Goal: Check status: Check status

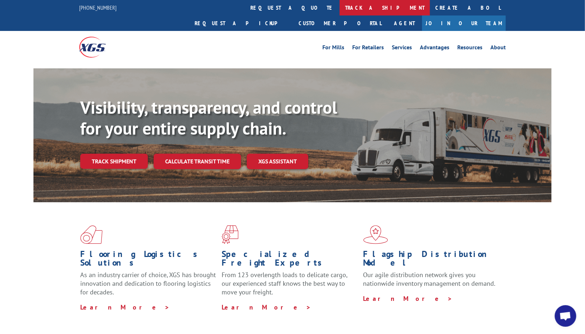
click at [340, 8] on link "track a shipment" at bounding box center [385, 7] width 90 height 15
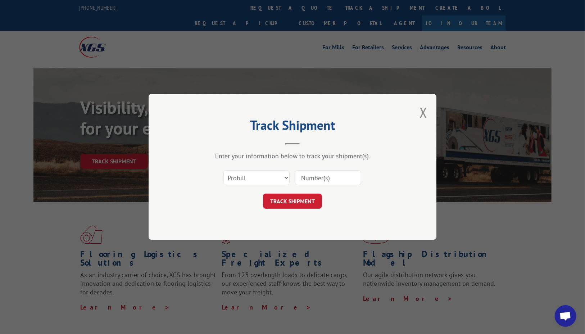
click at [309, 179] on input at bounding box center [328, 178] width 66 height 15
click at [311, 179] on input at bounding box center [328, 178] width 66 height 15
paste input "15984212"
type input "15984212"
click at [292, 202] on button "TRACK SHIPMENT" at bounding box center [292, 201] width 59 height 15
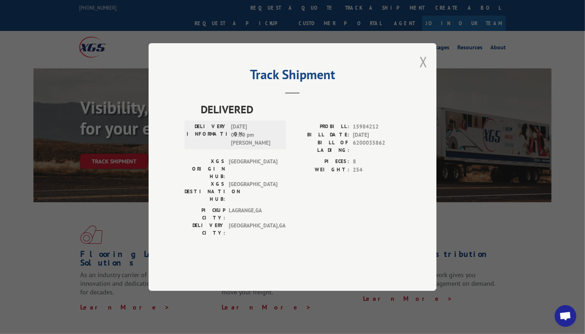
click at [425, 71] on button "Close modal" at bounding box center [424, 61] width 8 height 19
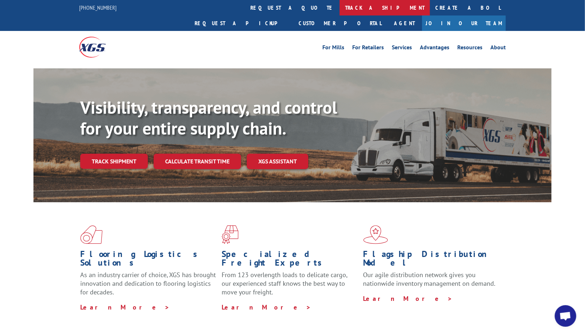
click at [340, 7] on link "track a shipment" at bounding box center [385, 7] width 90 height 15
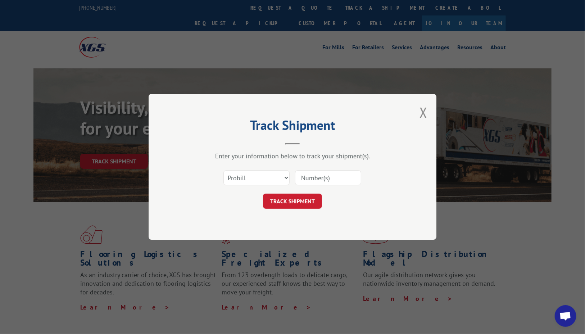
click at [326, 180] on input at bounding box center [328, 178] width 66 height 15
type input "15984724"
click button "TRACK SHIPMENT" at bounding box center [292, 201] width 59 height 15
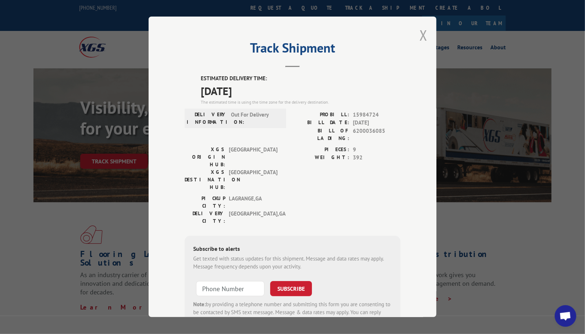
click at [422, 36] on button "Close modal" at bounding box center [424, 35] width 8 height 19
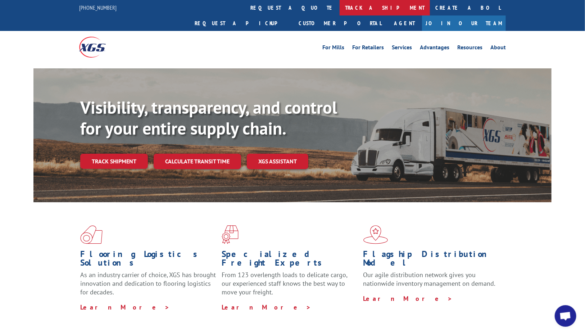
click at [340, 8] on link "track a shipment" at bounding box center [385, 7] width 90 height 15
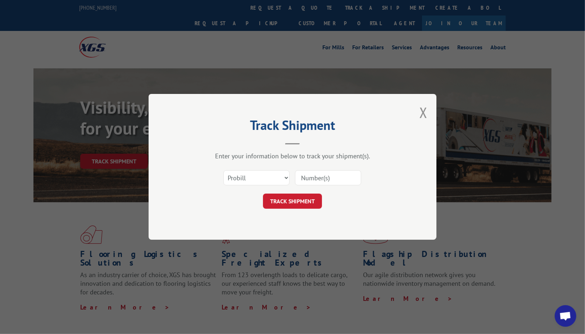
click at [315, 181] on input at bounding box center [328, 178] width 66 height 15
type input "15984212"
click button "TRACK SHIPMENT" at bounding box center [292, 201] width 59 height 15
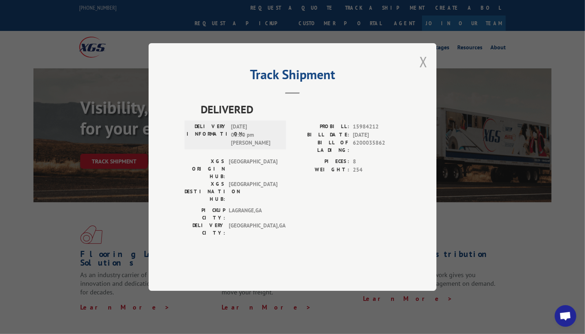
click at [423, 71] on button "Close modal" at bounding box center [424, 61] width 8 height 19
